Goal: Answer question/provide support: Share knowledge or assist other users

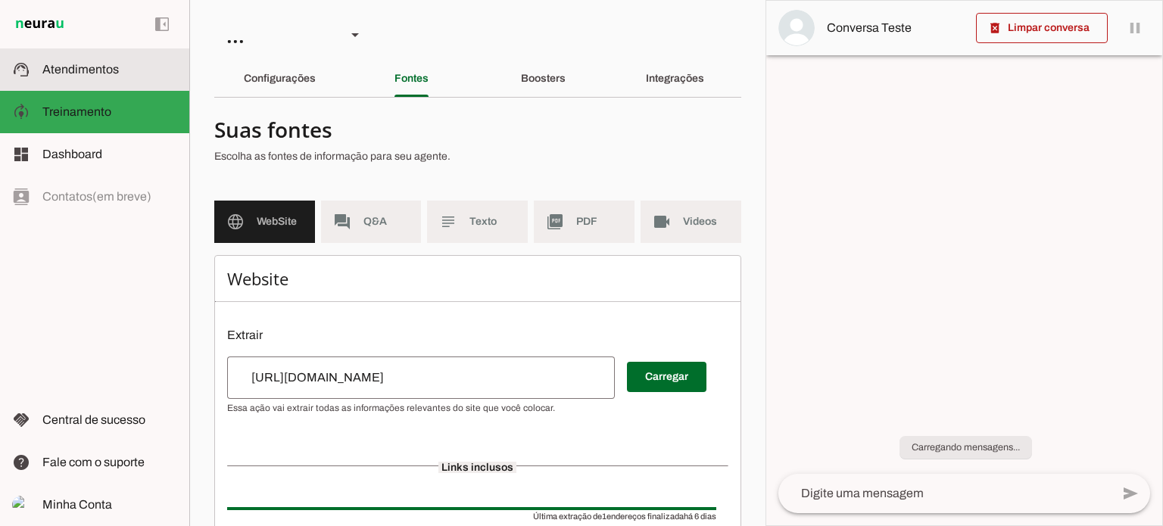
click at [89, 72] on span "Atendimentos" at bounding box center [80, 69] width 76 height 13
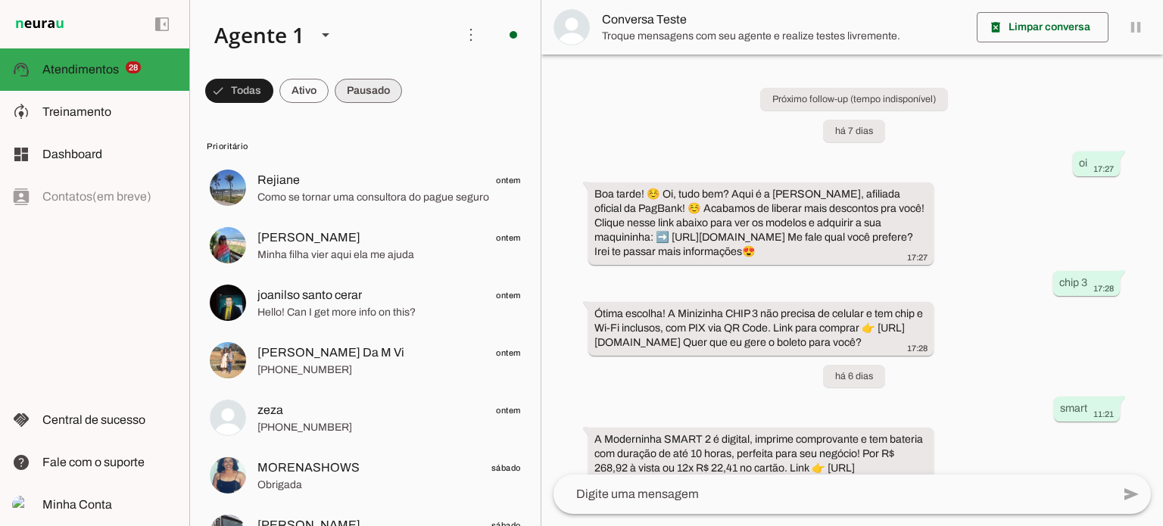
click at [273, 93] on span at bounding box center [239, 91] width 68 height 36
click at [260, 85] on span at bounding box center [232, 91] width 55 height 36
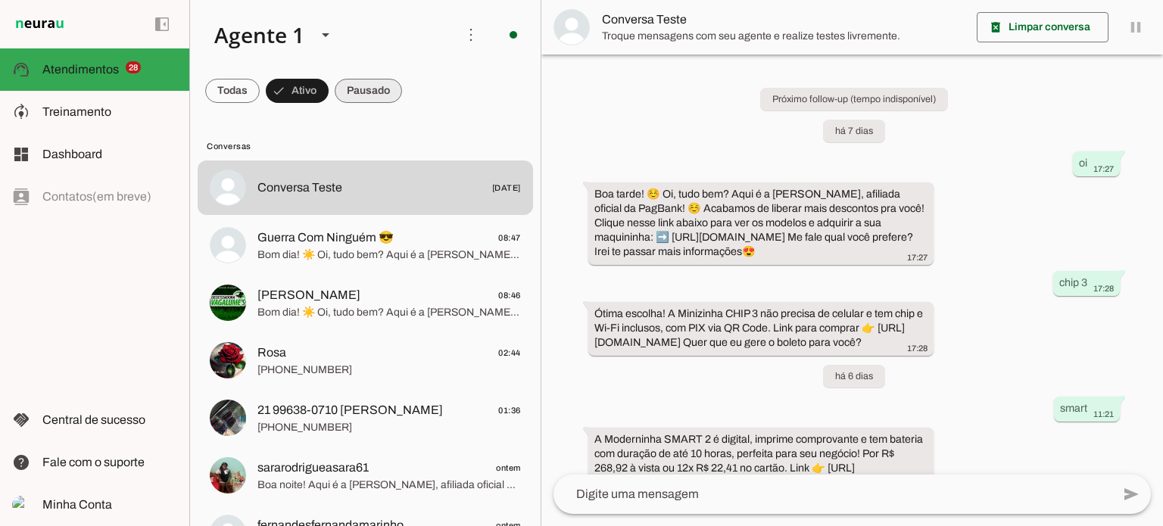
click at [260, 96] on span at bounding box center [232, 91] width 55 height 36
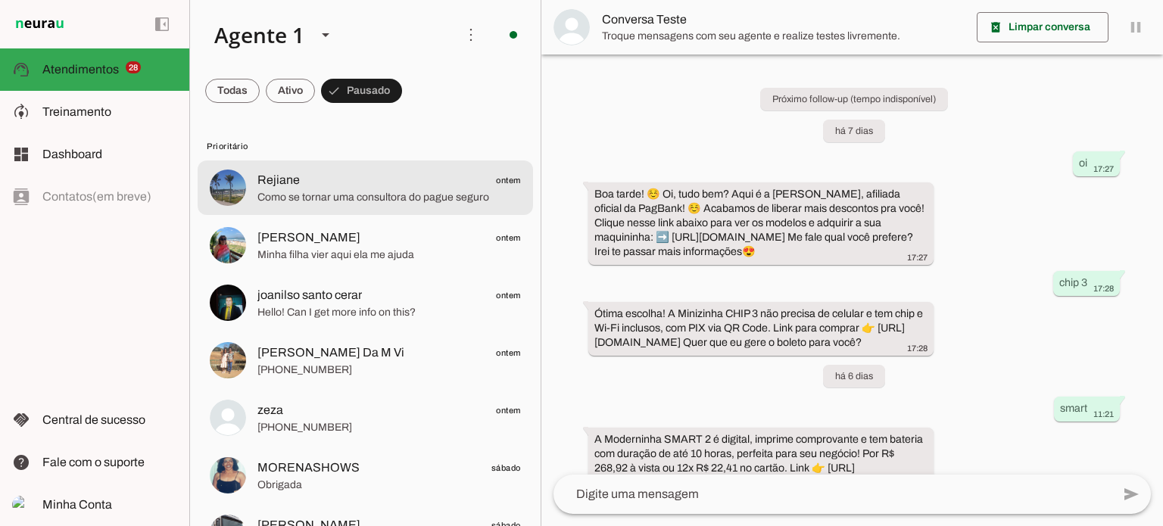
click at [404, 190] on span "Como se tornar uma consultora do pague seguro" at bounding box center [390, 197] width 264 height 15
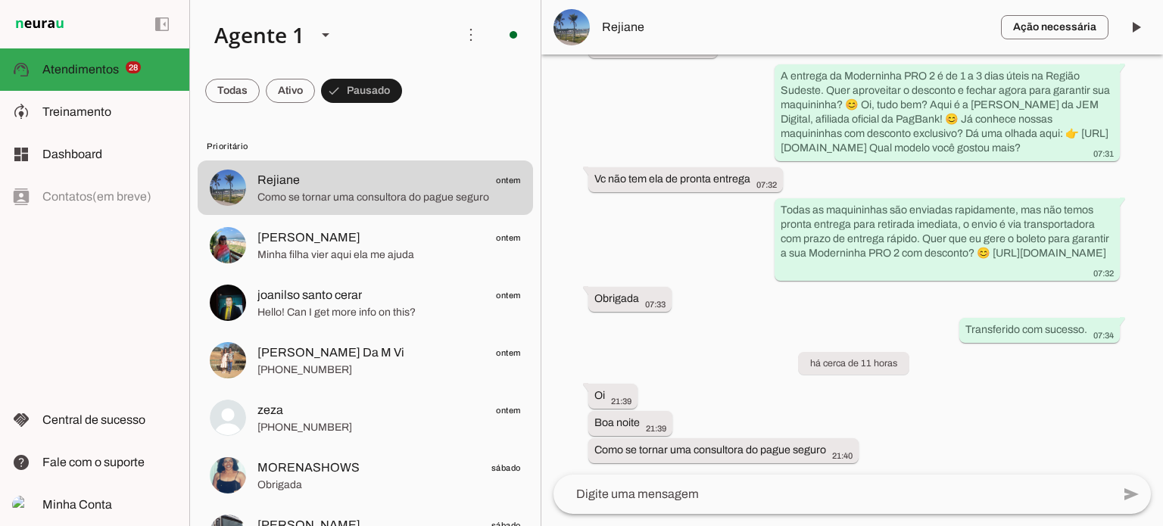
scroll to position [730, 0]
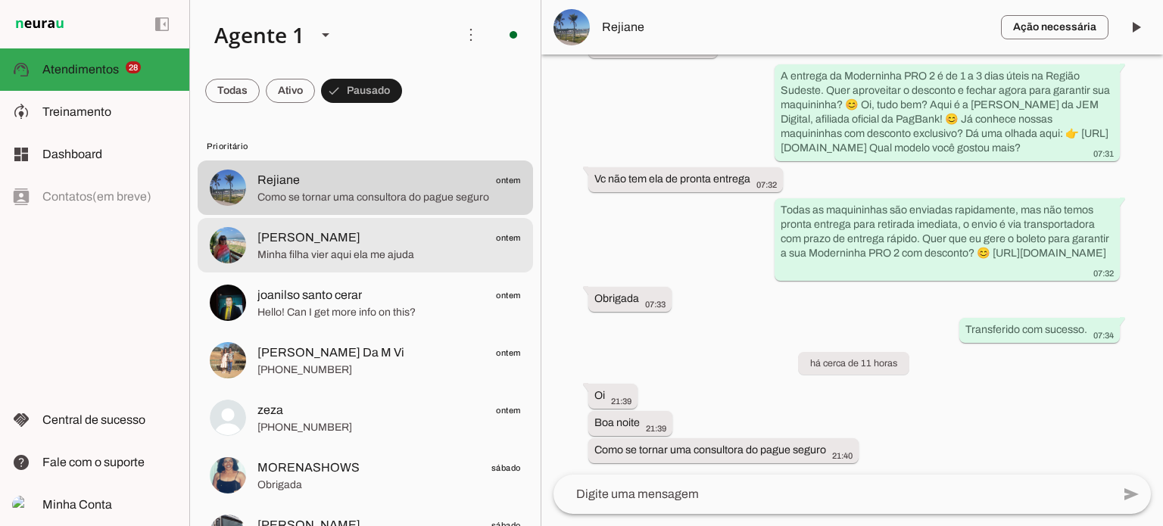
click at [384, 256] on span "Minha filha vier aqui ela me ajuda" at bounding box center [390, 255] width 264 height 15
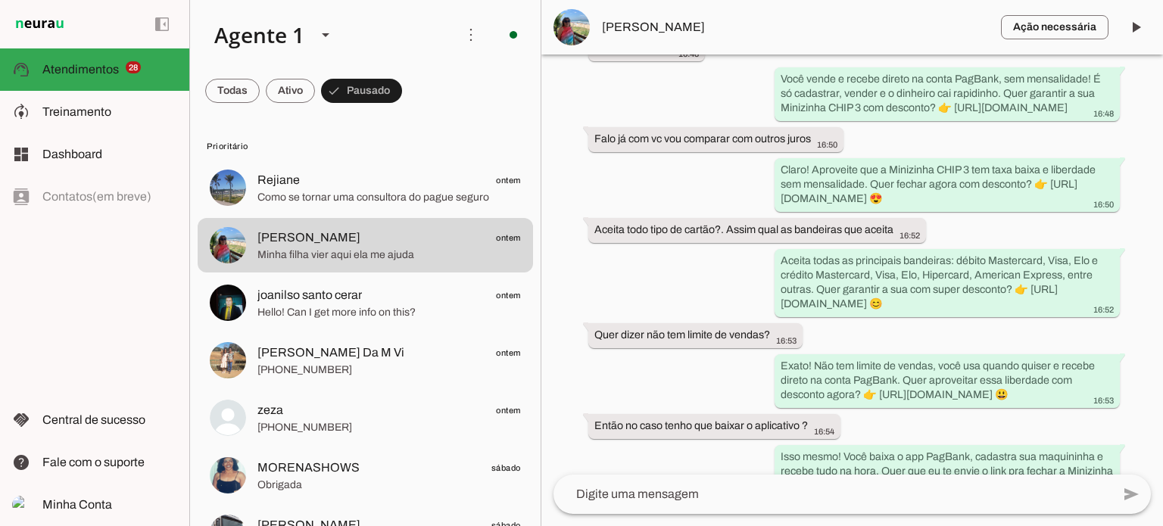
scroll to position [1291, 0]
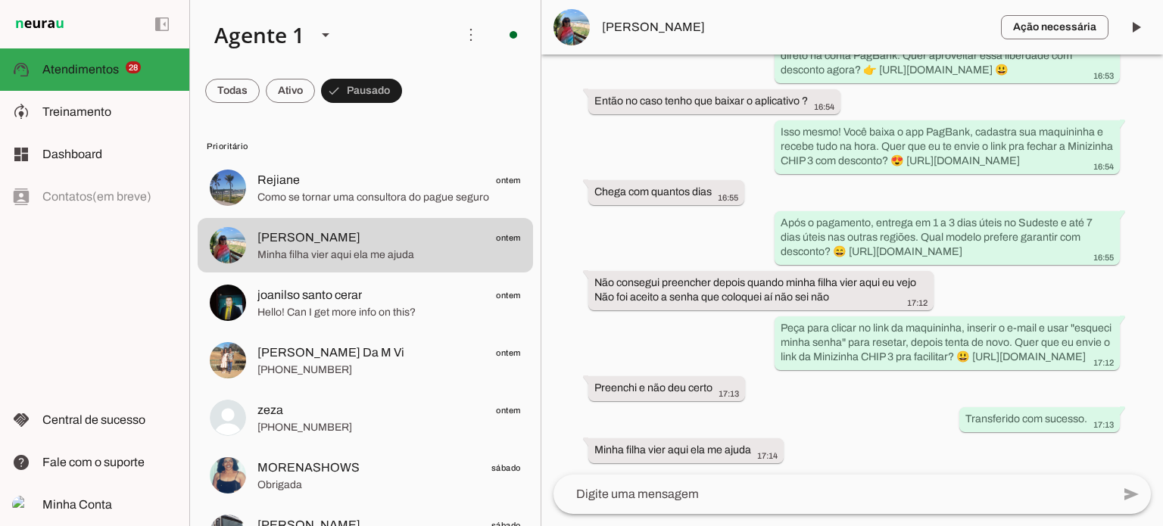
click at [696, 499] on textarea at bounding box center [833, 494] width 558 height 18
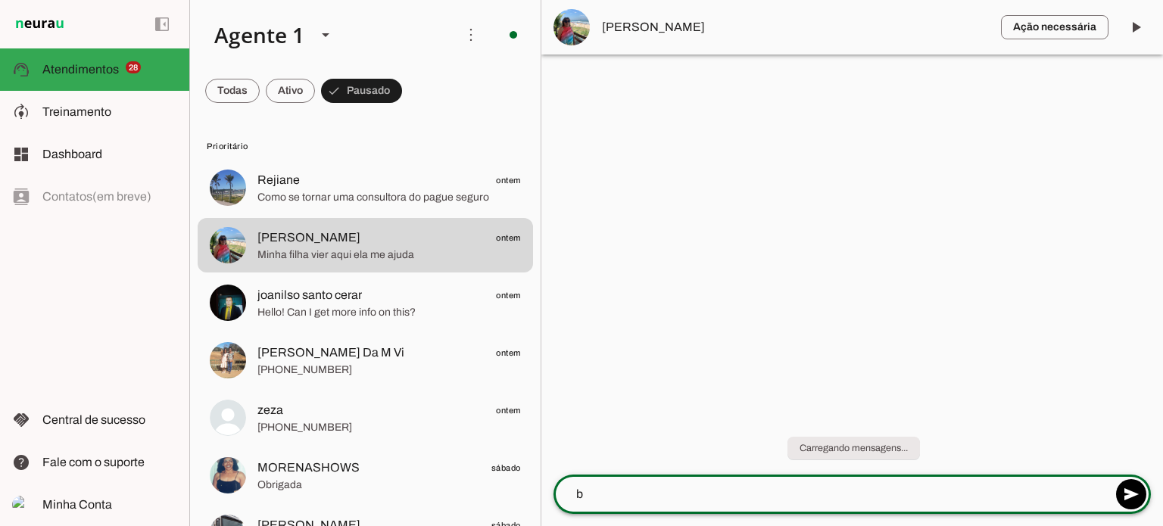
scroll to position [0, 0]
type textarea "bom dia, conseguiu finalizar seu pedido?"
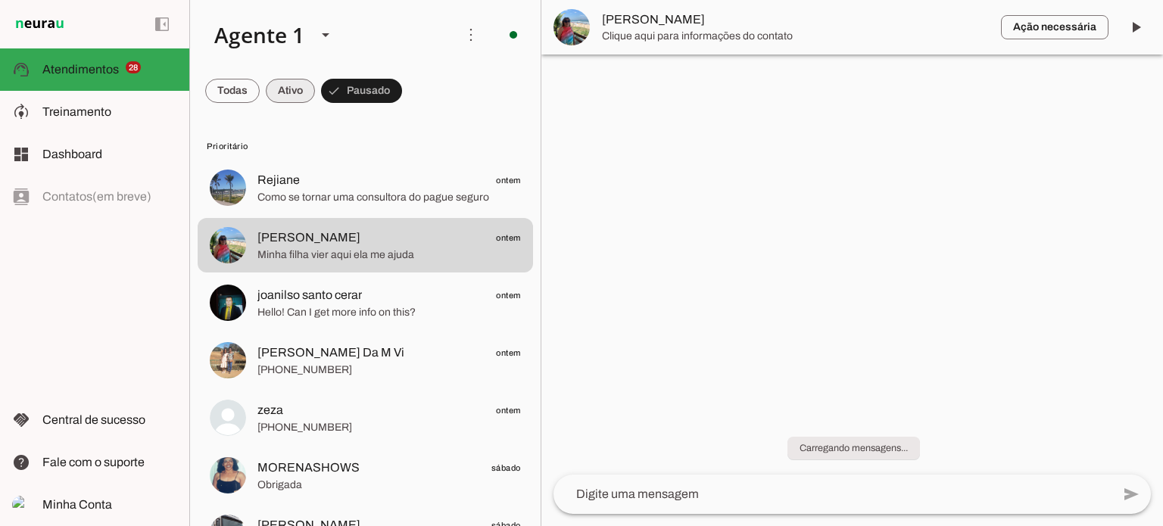
click at [260, 86] on span at bounding box center [232, 91] width 55 height 36
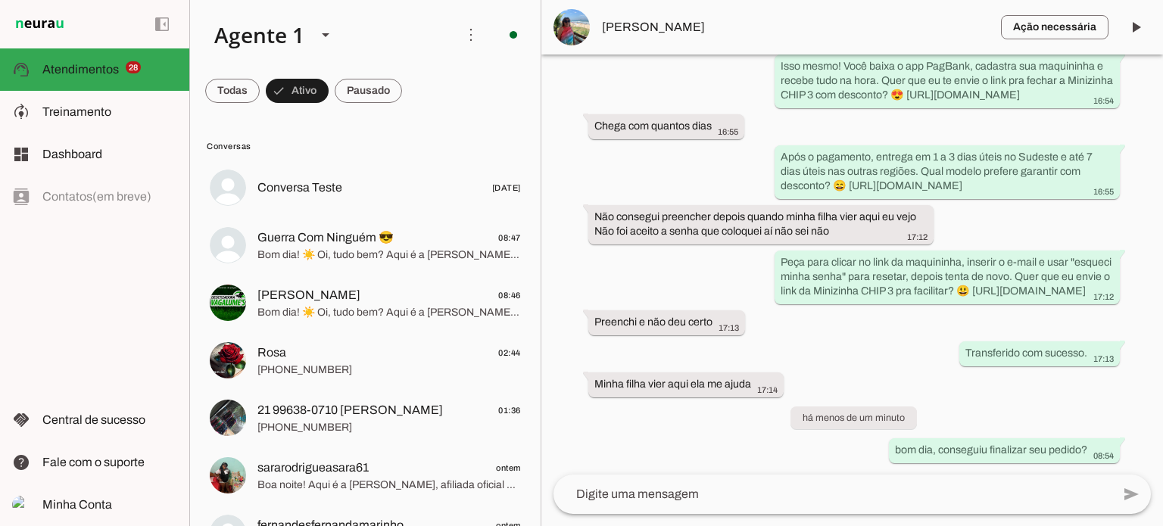
scroll to position [1356, 0]
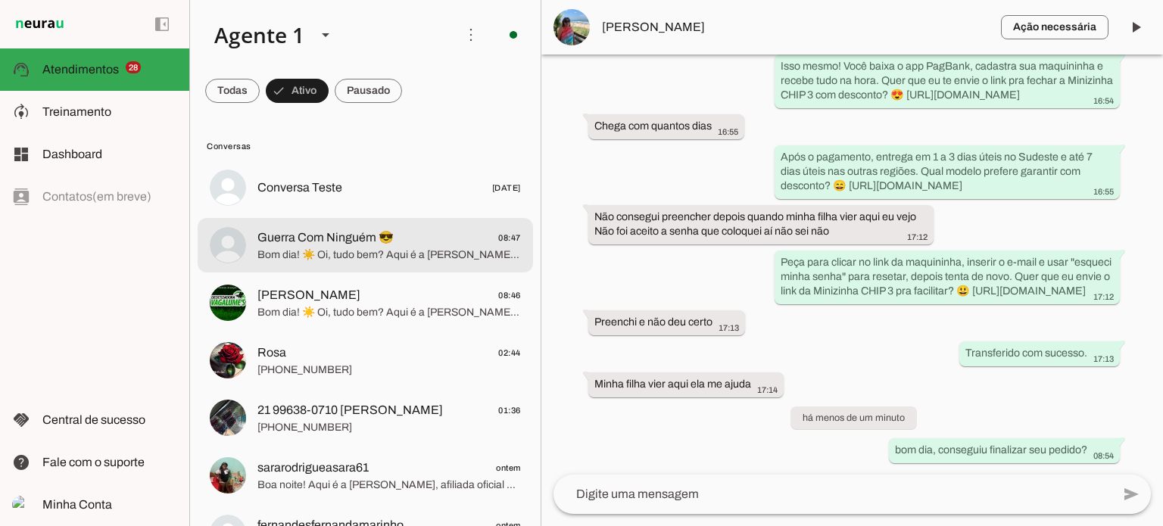
click at [285, 248] on span "Bom dia! ☀️ Oi, tudo bem? Aqui é a [PERSON_NAME], afiliada oficial da PagBank! …" at bounding box center [390, 255] width 264 height 15
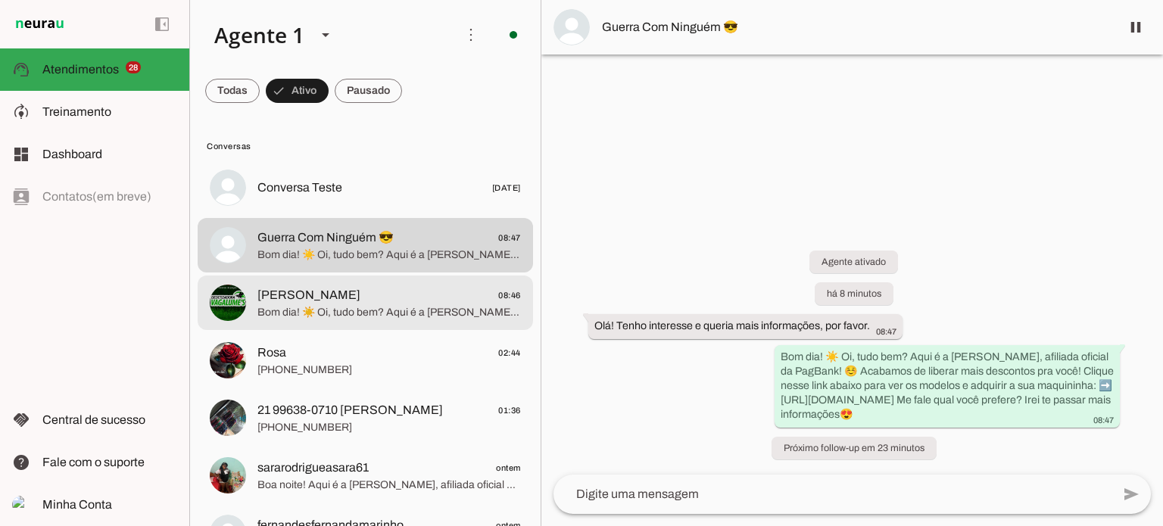
click at [373, 307] on span "Bom dia! ☀️ Oi, tudo bem? Aqui é a [PERSON_NAME], afiliada oficial da PagBank! …" at bounding box center [390, 312] width 264 height 15
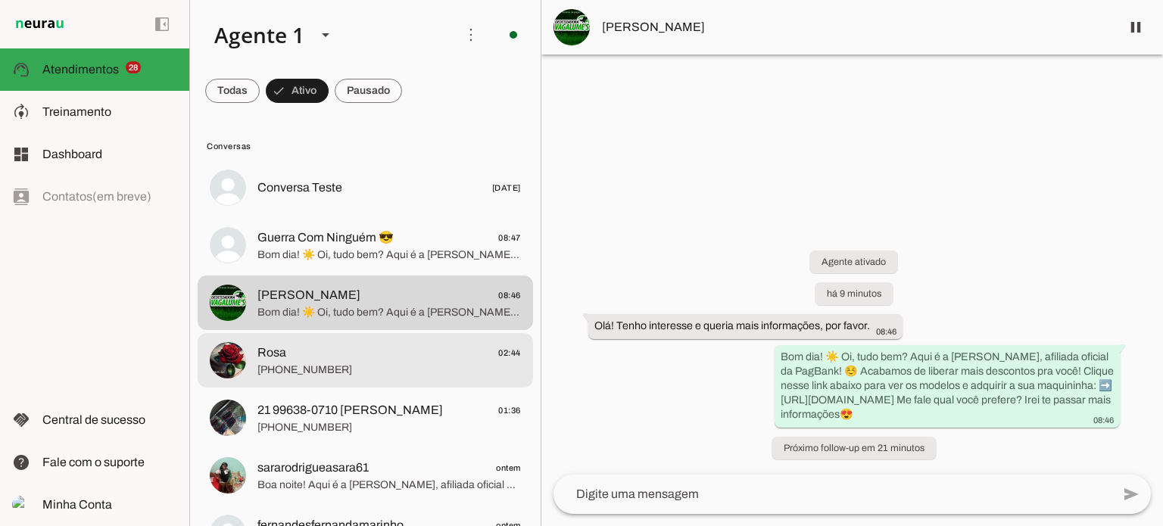
click at [457, 369] on span "[PHONE_NUMBER]" at bounding box center [390, 370] width 264 height 15
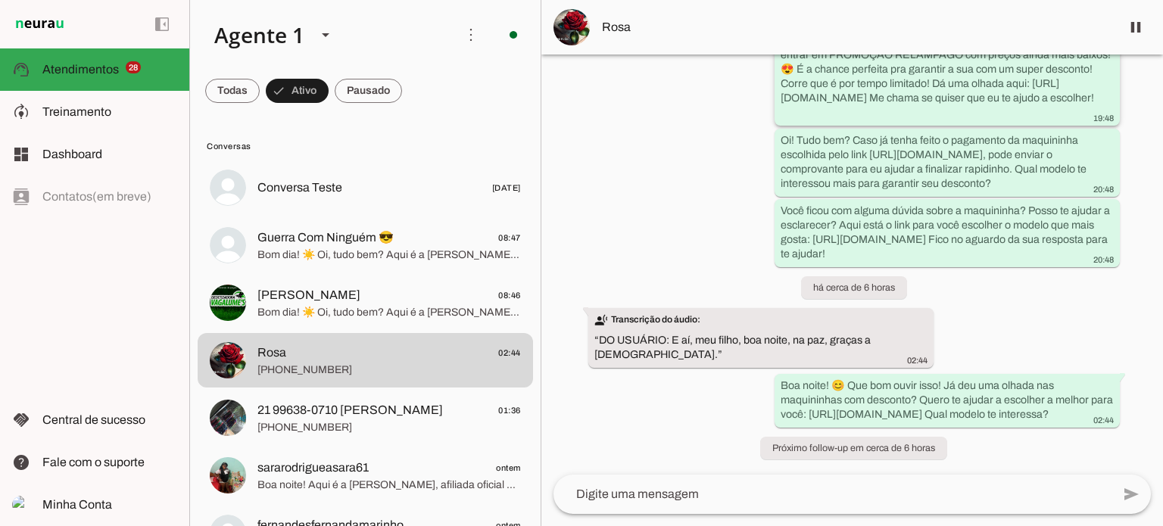
scroll to position [2636, 0]
